Goal: Task Accomplishment & Management: Contribute content

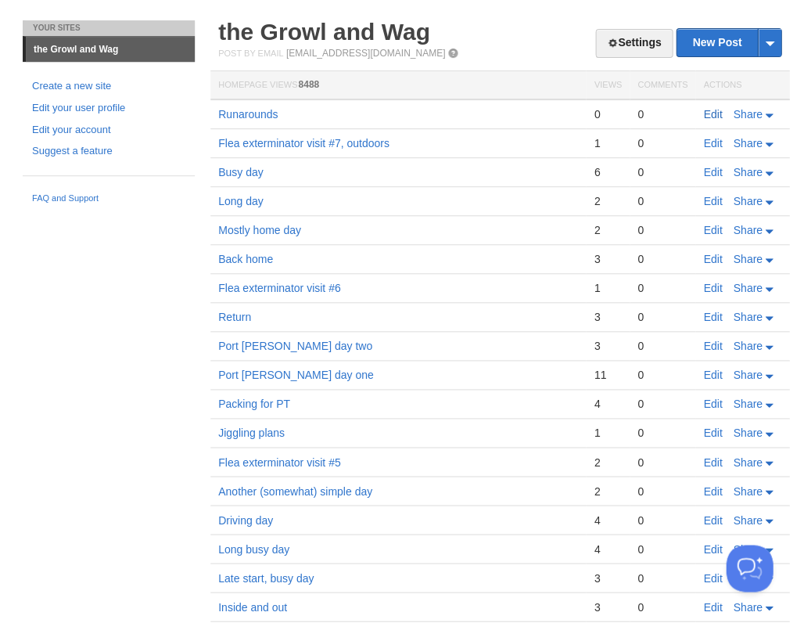
click at [711, 112] on link "Edit" at bounding box center [712, 114] width 19 height 13
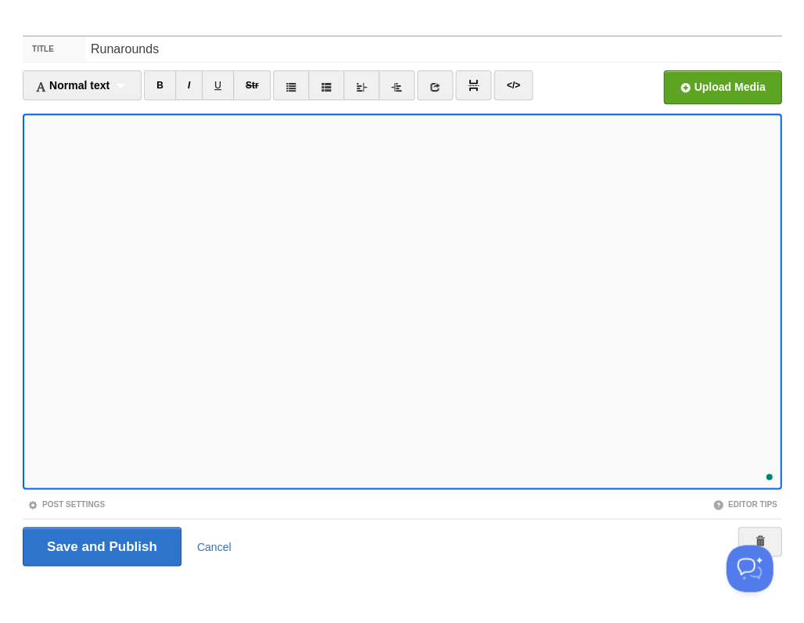
scroll to position [633, 0]
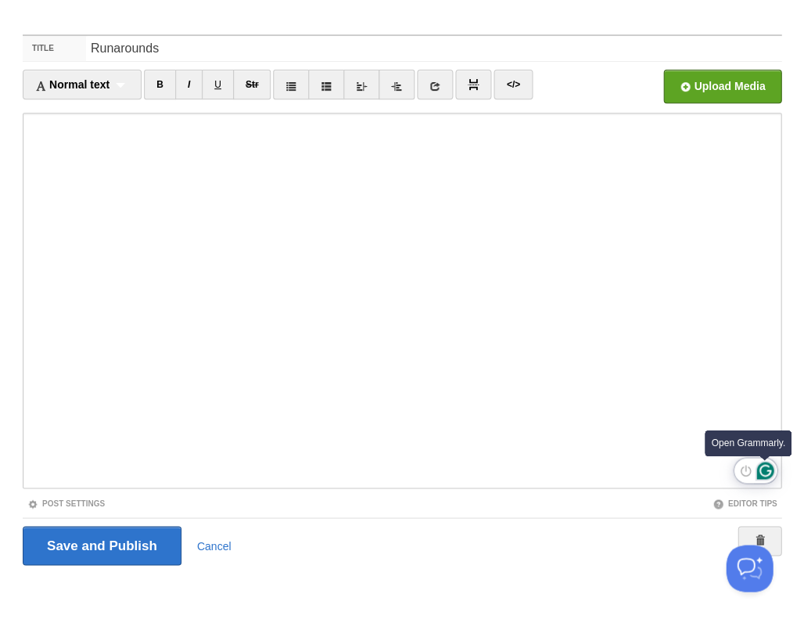
click at [764, 472] on icon "Open Grammarly. 0 Suggestions." at bounding box center [765, 470] width 17 height 17
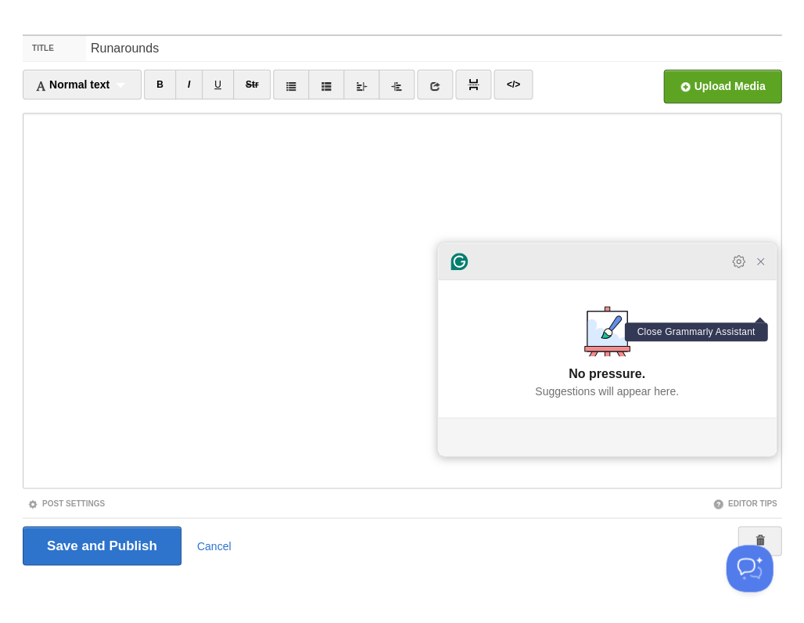
click at [761, 268] on icon "Close Grammarly Assistant" at bounding box center [760, 261] width 13 height 13
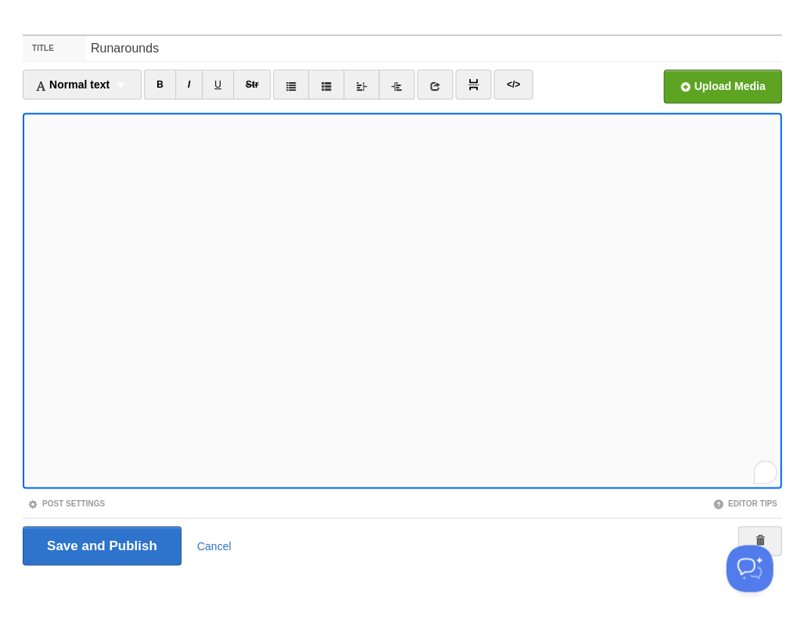
scroll to position [663, 0]
click at [100, 544] on input "Save and Publish" at bounding box center [102, 545] width 159 height 39
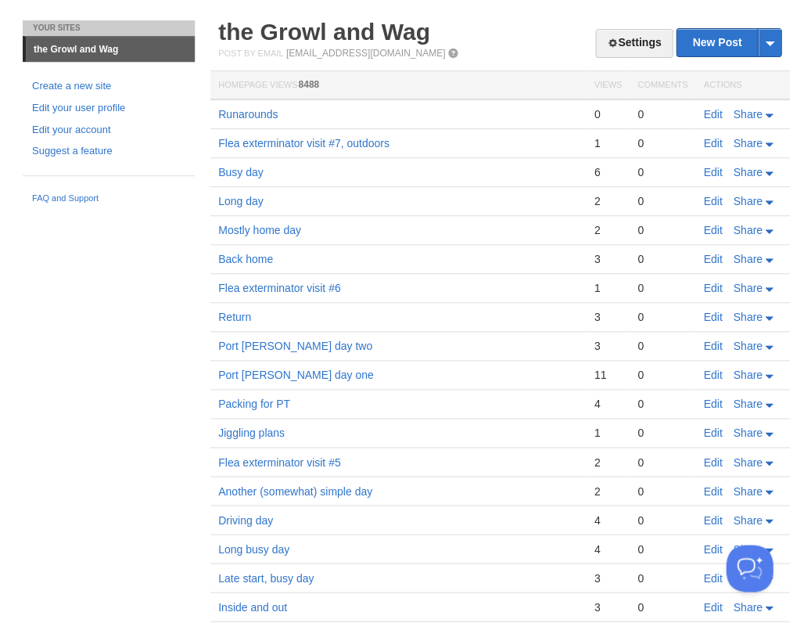
click at [116, 8] on body "Dashboard Logout Post created × Post saved × Post saved × Post saved × Post sav…" at bounding box center [402, 363] width 804 height 803
click at [716, 113] on link "Edit" at bounding box center [712, 114] width 19 height 13
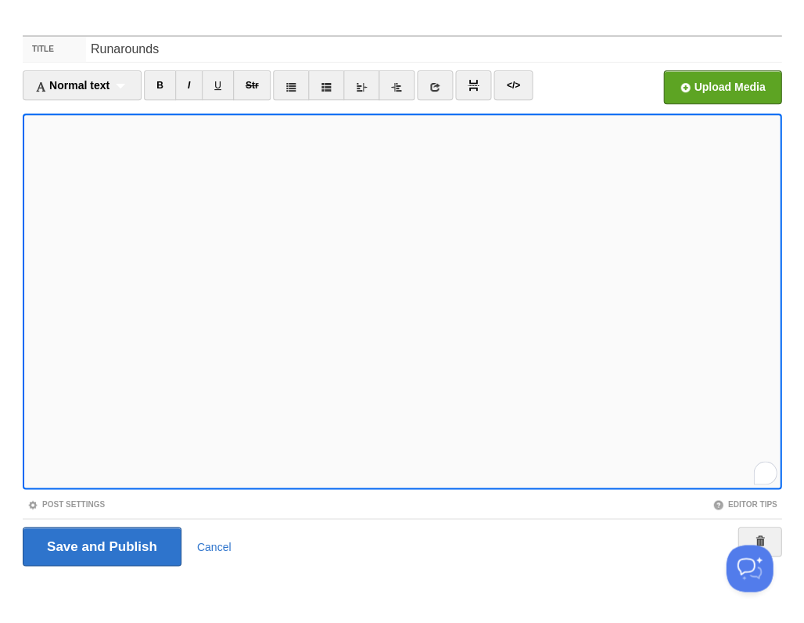
scroll to position [717, 0]
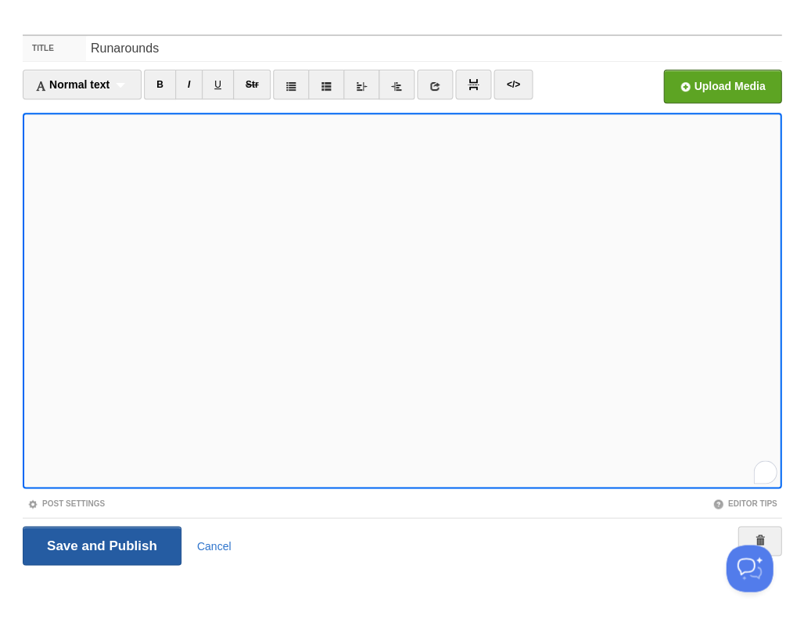
click at [100, 544] on input "Save and Publish" at bounding box center [102, 545] width 159 height 39
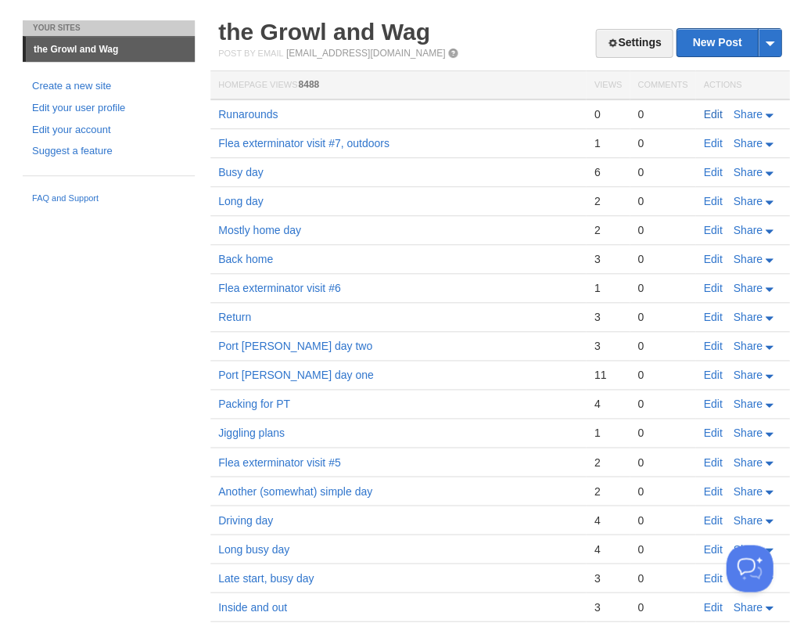
click at [710, 112] on link "Edit" at bounding box center [712, 114] width 19 height 13
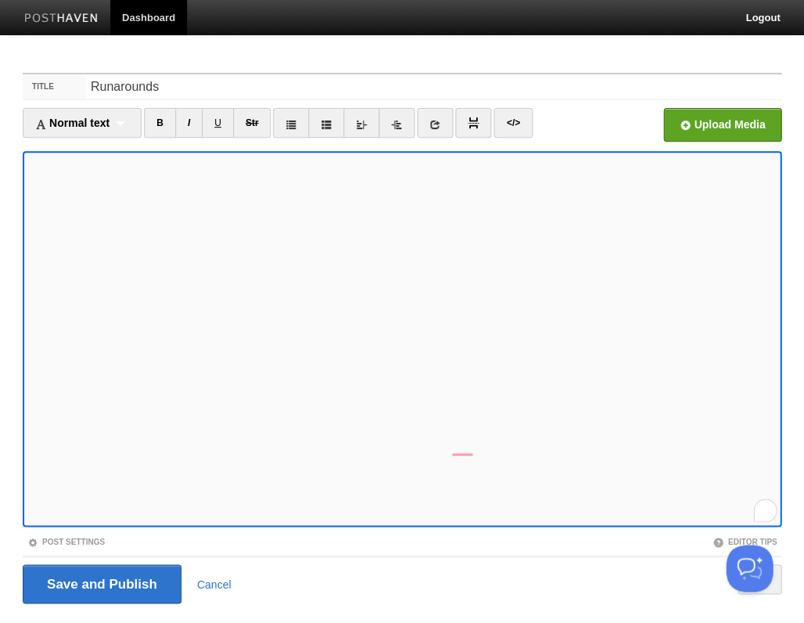
scroll to position [38, 0]
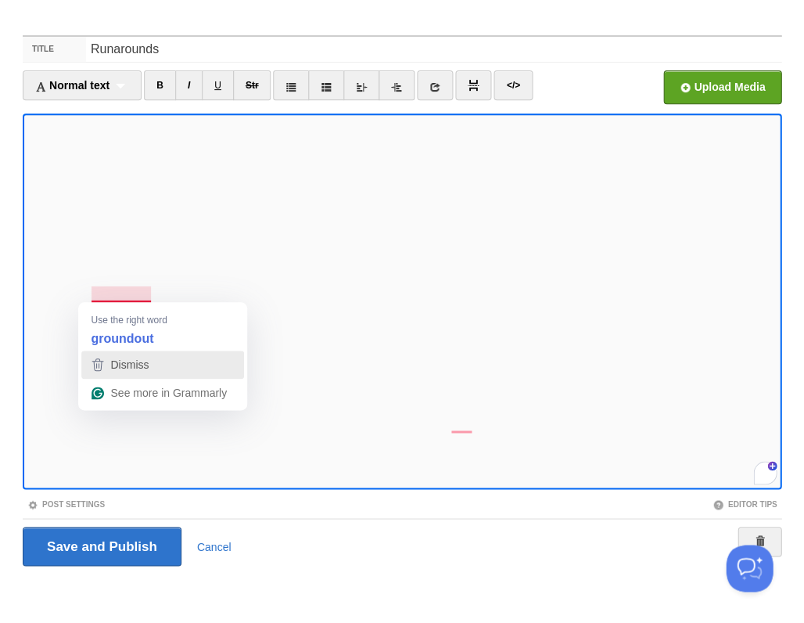
click at [134, 365] on span "Dismiss" at bounding box center [129, 364] width 38 height 13
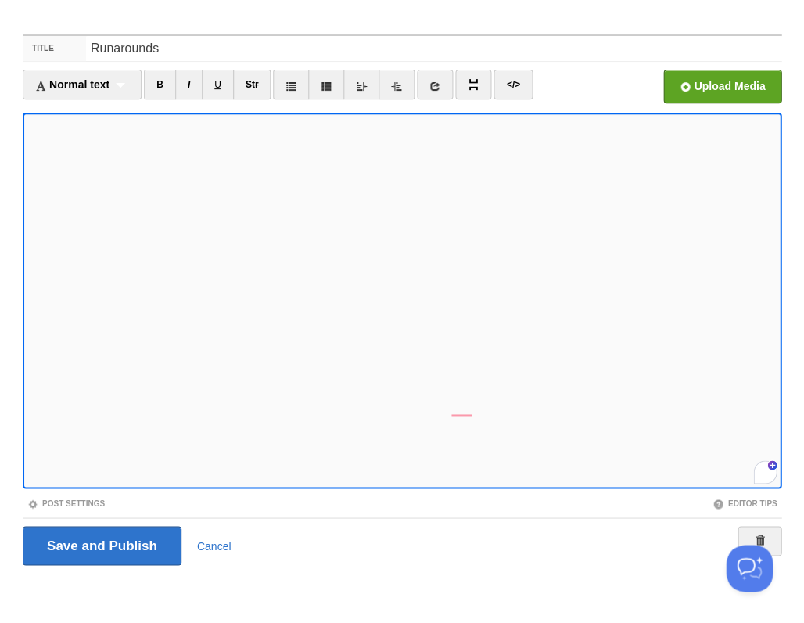
scroll to position [681, 0]
click at [100, 544] on input "Save and Publish" at bounding box center [102, 545] width 159 height 39
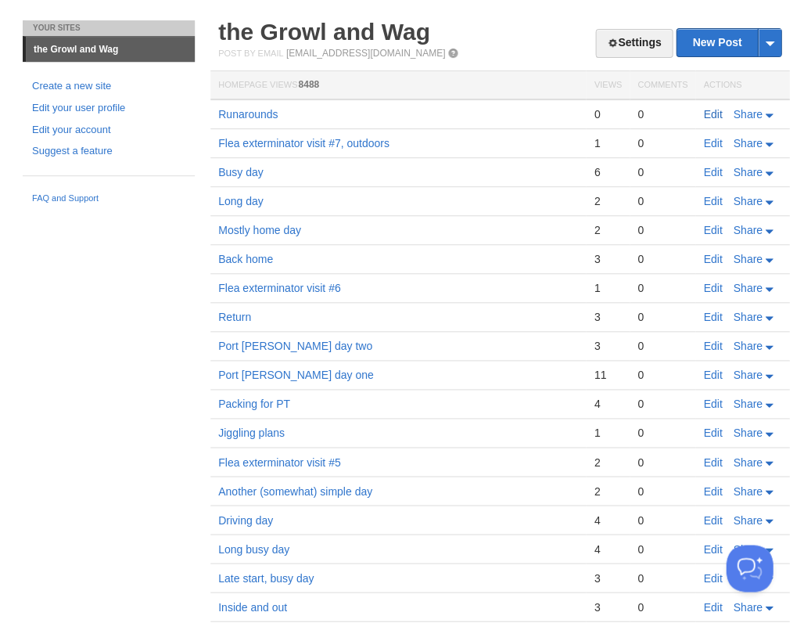
click at [713, 110] on link "Edit" at bounding box center [712, 114] width 19 height 13
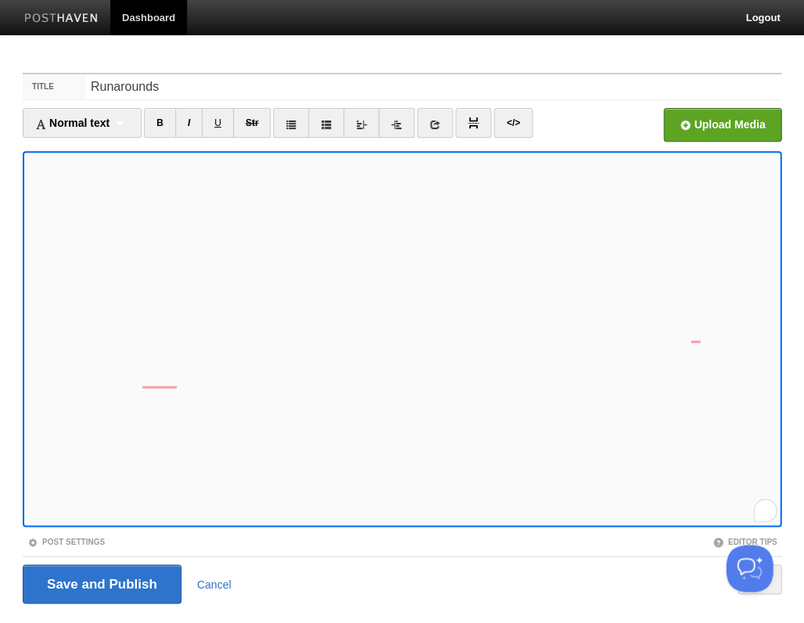
scroll to position [756, 0]
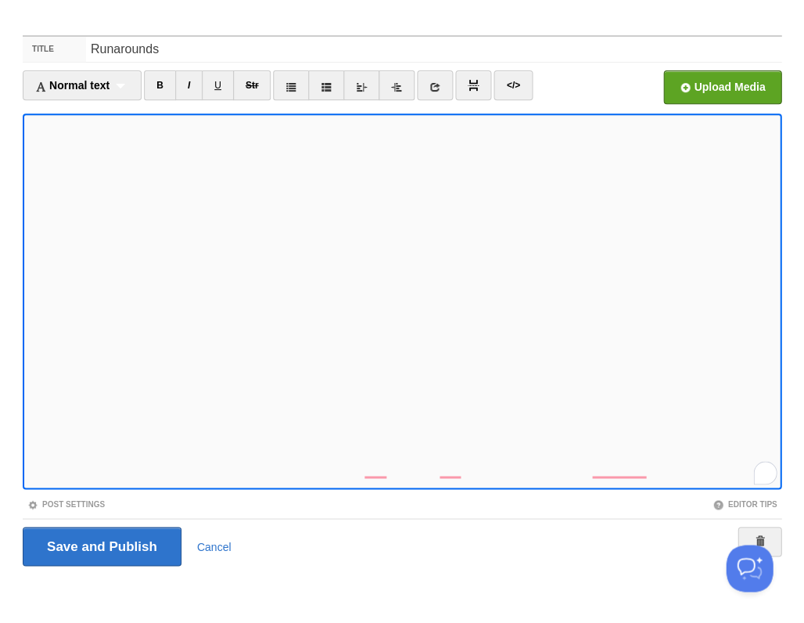
scroll to position [806, 0]
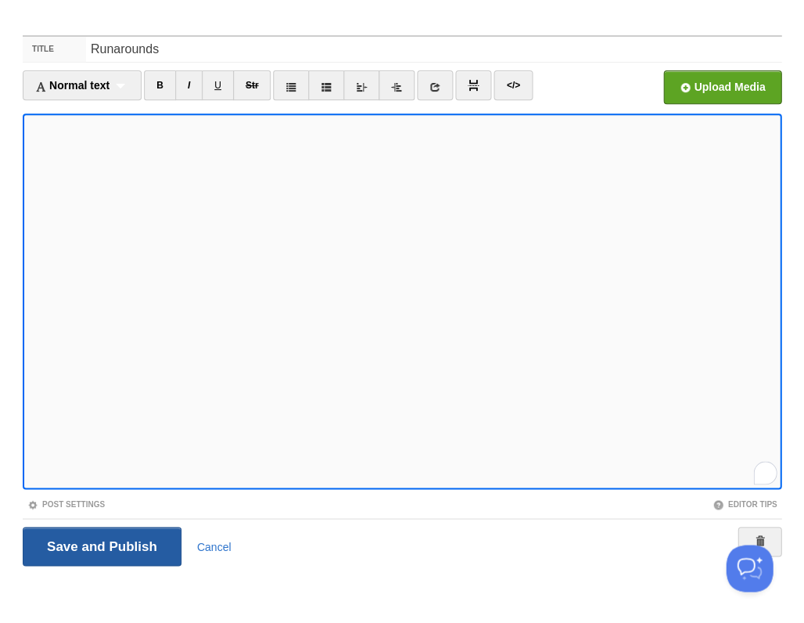
click at [100, 544] on input "Save and Publish" at bounding box center [102, 546] width 159 height 39
